Goal: Information Seeking & Learning: Compare options

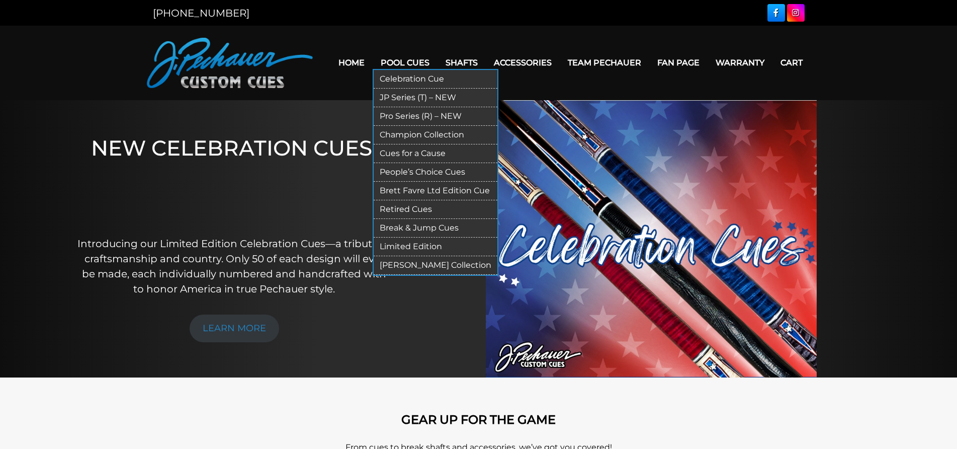
click at [402, 99] on link "JP Series (T) – NEW" at bounding box center [436, 97] width 124 height 19
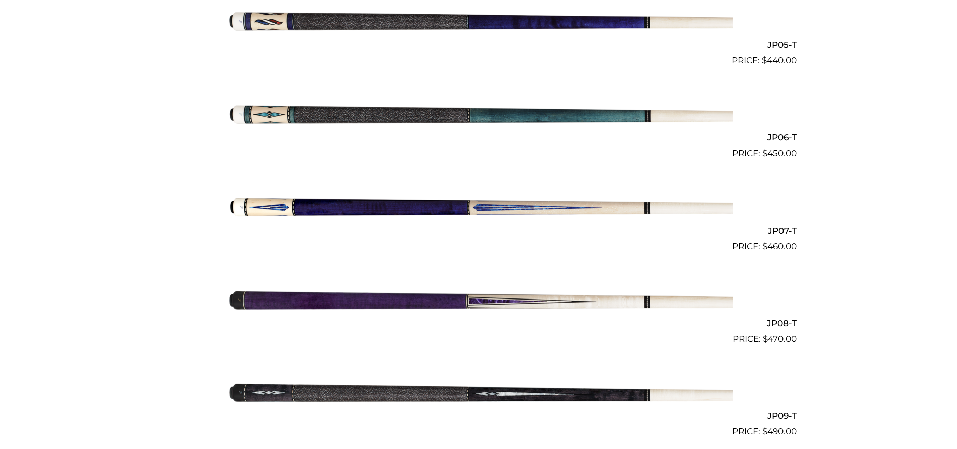
scroll to position [721, 0]
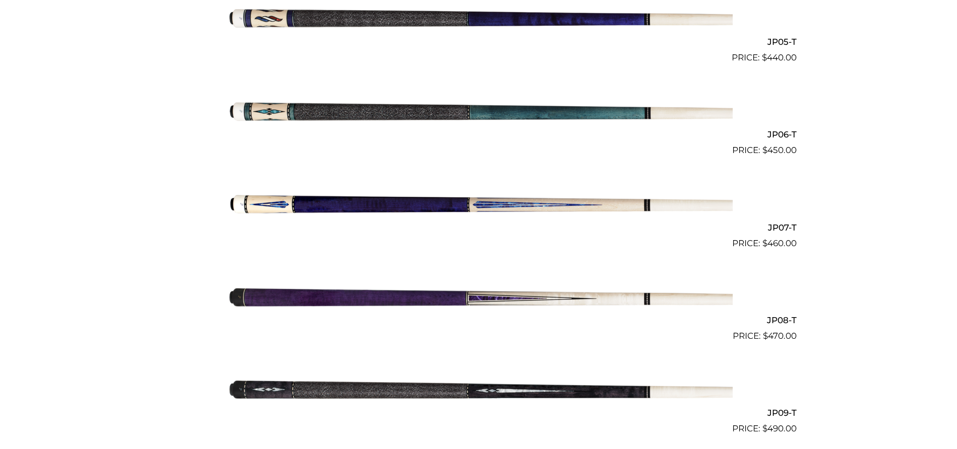
click at [500, 203] on img at bounding box center [479, 203] width 508 height 84
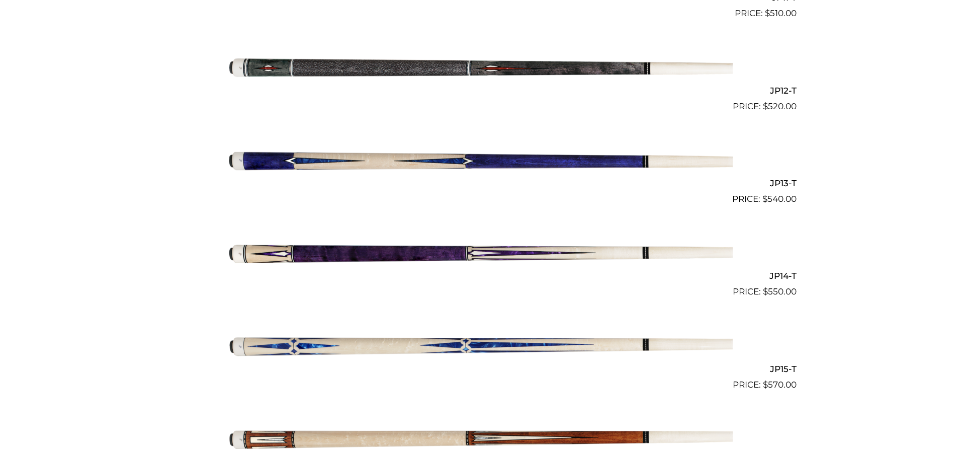
scroll to position [1324, 0]
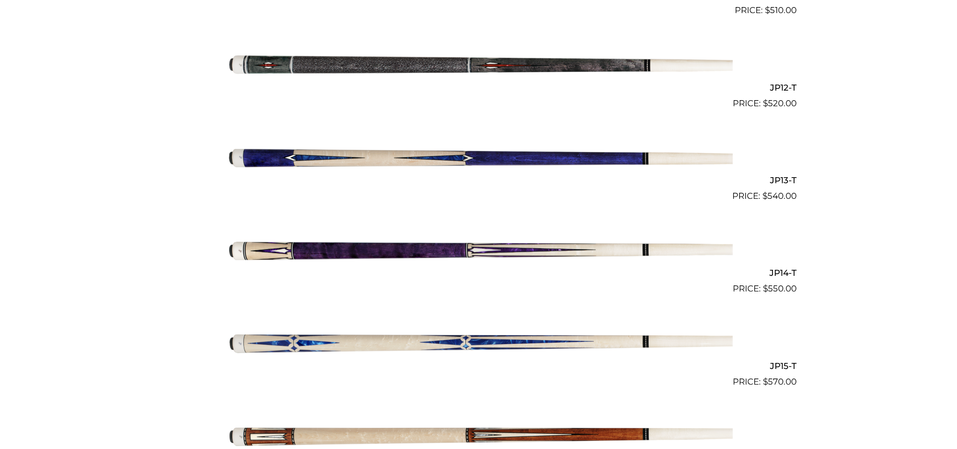
click at [501, 251] on img at bounding box center [479, 249] width 508 height 84
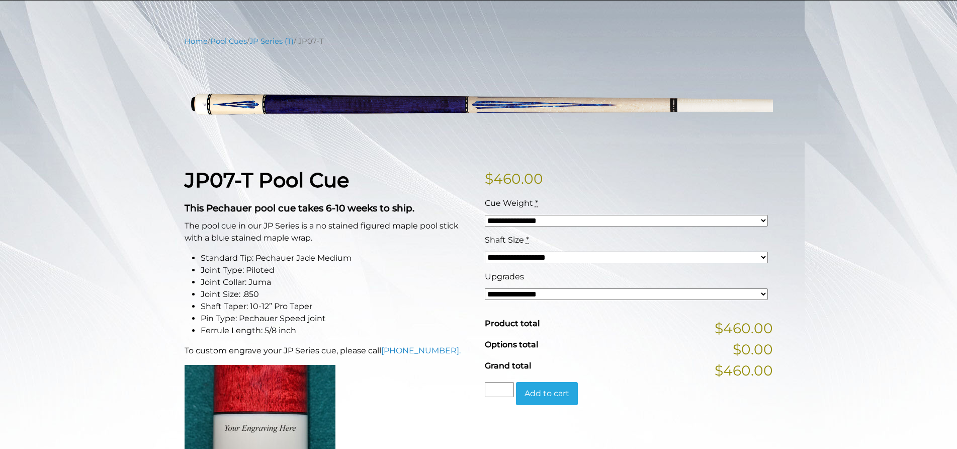
scroll to position [101, 0]
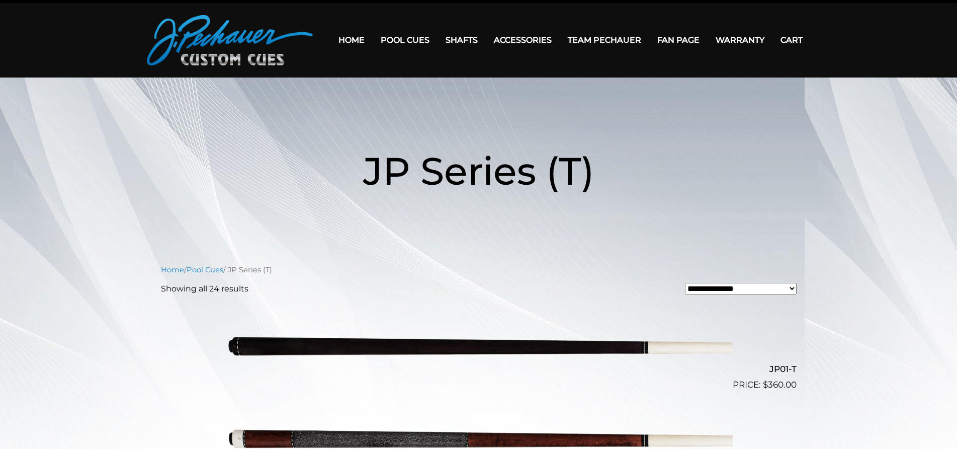
scroll to position [12, 0]
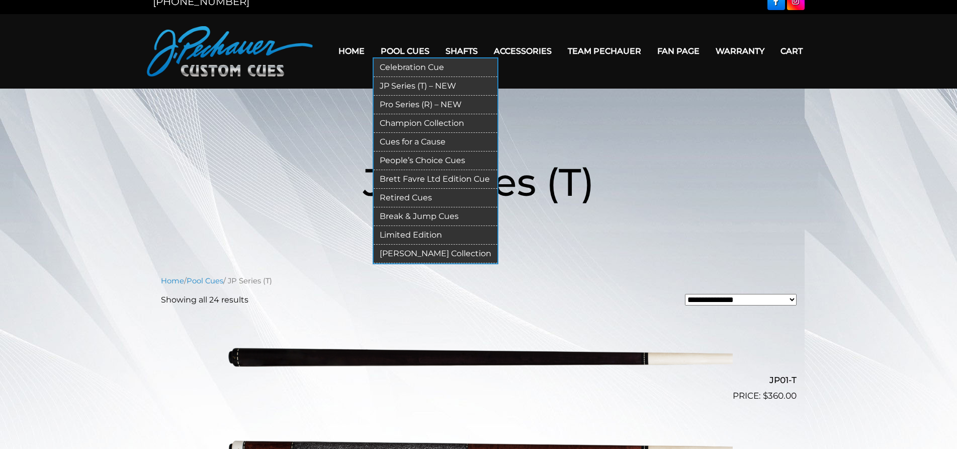
click at [411, 107] on link "Pro Series (R) – NEW" at bounding box center [436, 105] width 124 height 19
